Goal: Go to known website: Go to known website

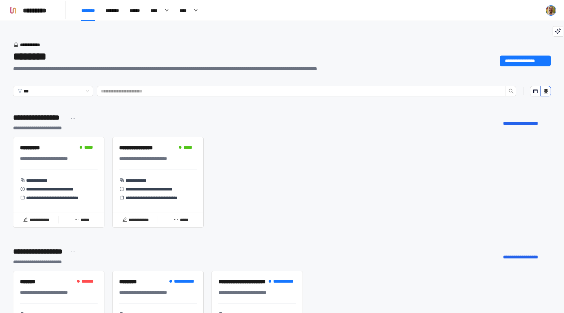
click at [552, 10] on img at bounding box center [551, 11] width 10 height 10
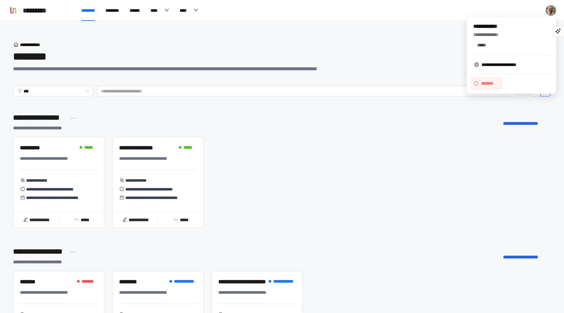
click at [487, 80] on span "*******" at bounding box center [489, 83] width 16 height 7
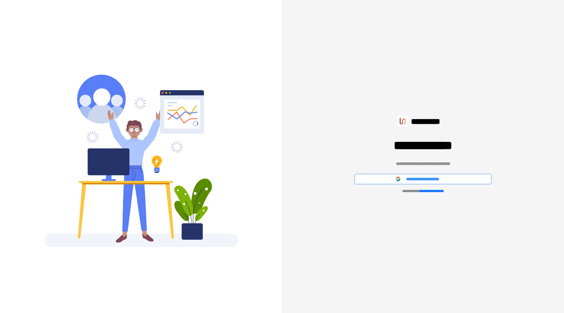
click at [423, 178] on span "**********" at bounding box center [428, 178] width 45 height 7
